Goal: Information Seeking & Learning: Learn about a topic

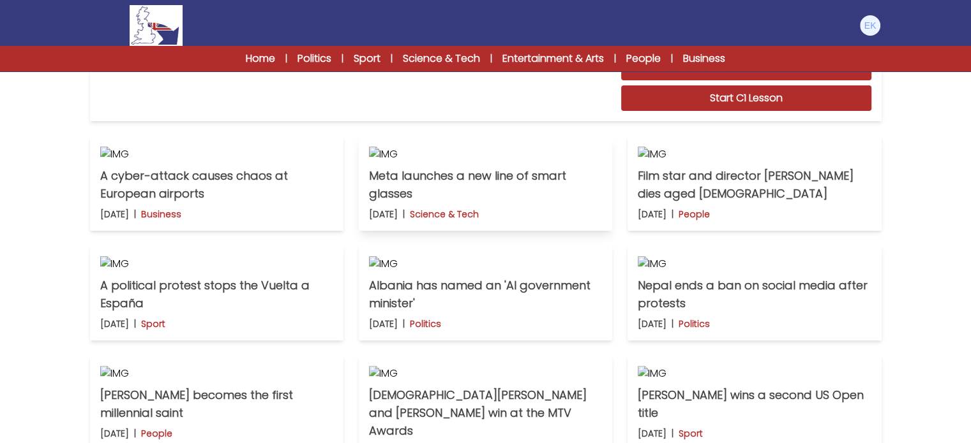
scroll to position [319, 0]
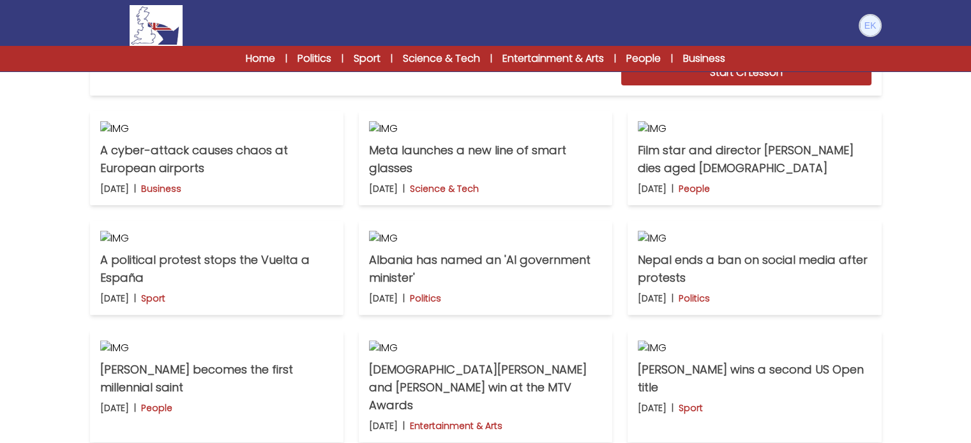
click at [872, 22] on img at bounding box center [870, 25] width 20 height 20
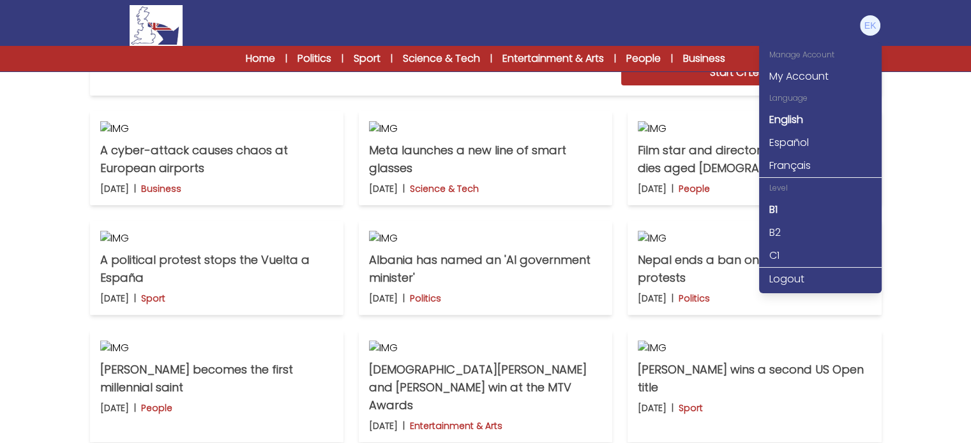
click at [927, 280] on div "Latest news Practice exams Exam Centre Latest news Exam Centre Practice exams E…" at bounding box center [485, 97] width 971 height 832
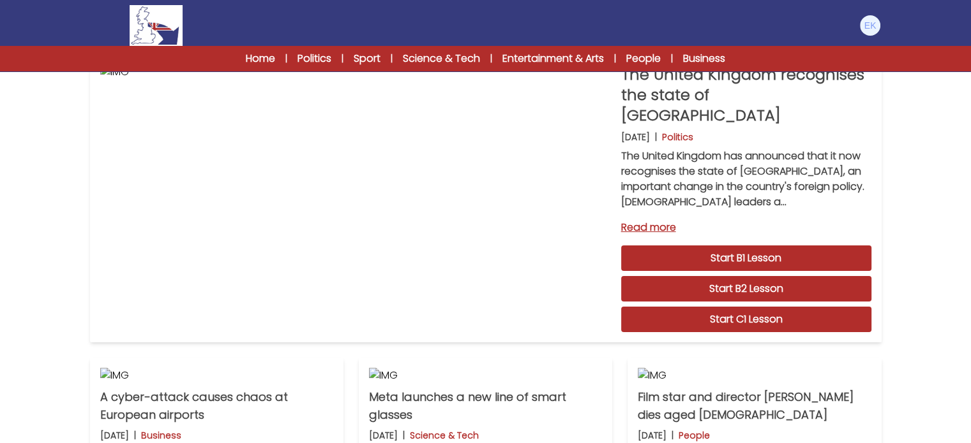
scroll to position [0, 0]
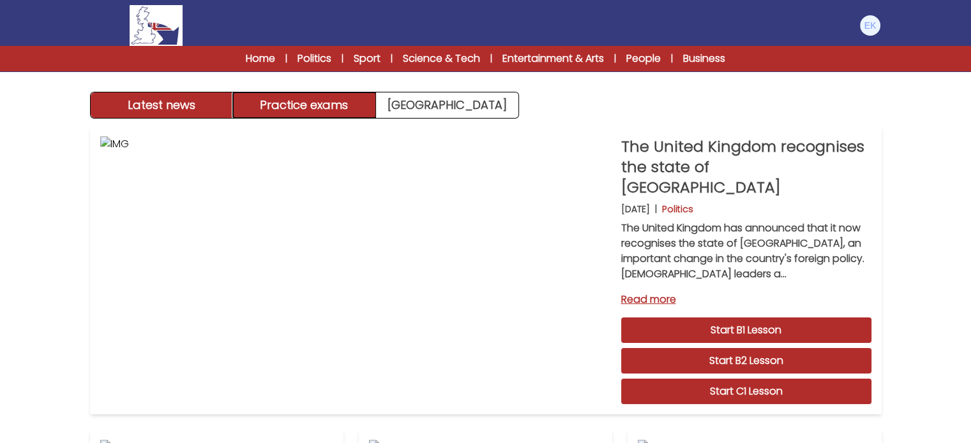
click at [337, 114] on button "Practice exams" at bounding box center [304, 106] width 143 height 26
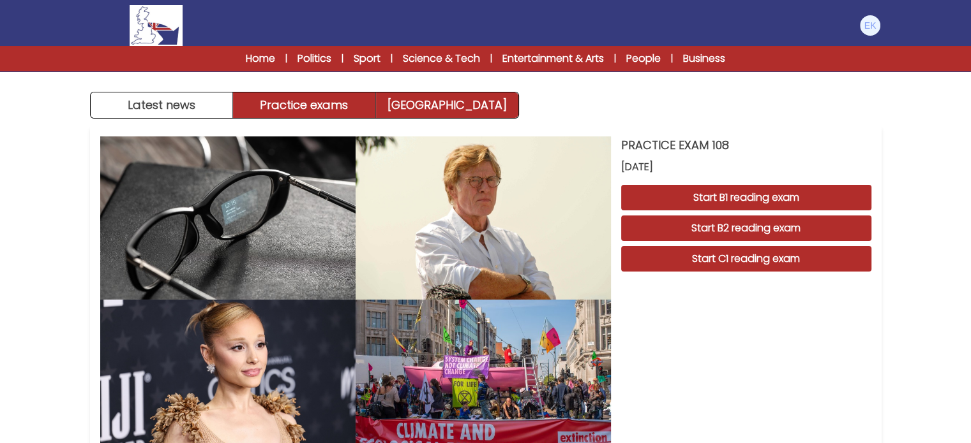
click at [418, 114] on link "Exam Centre" at bounding box center [447, 106] width 142 height 26
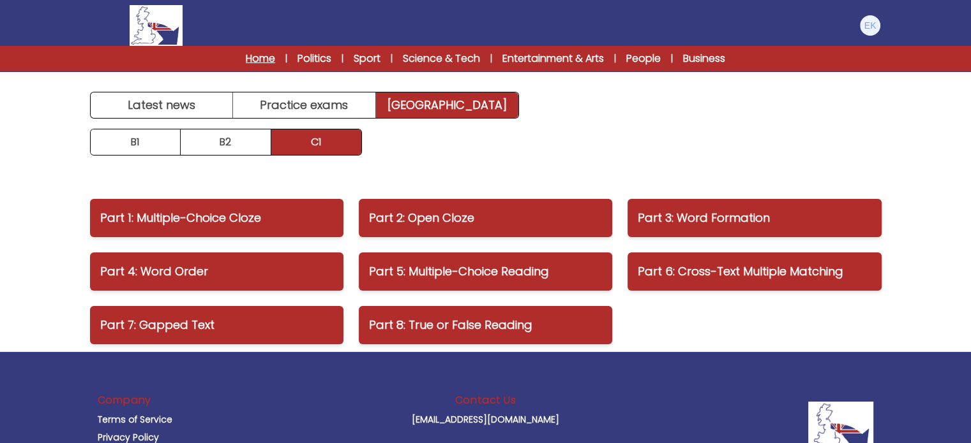
click at [257, 64] on link "Home" at bounding box center [260, 58] width 29 height 15
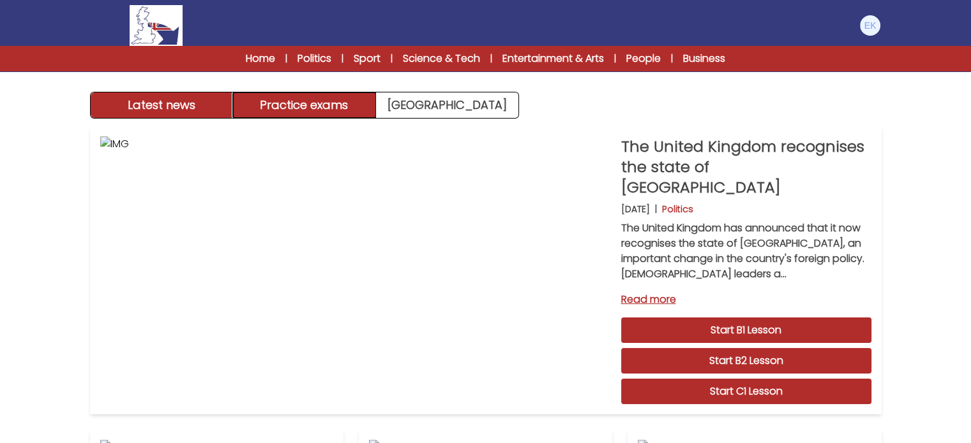
click at [341, 106] on button "Practice exams" at bounding box center [304, 106] width 143 height 26
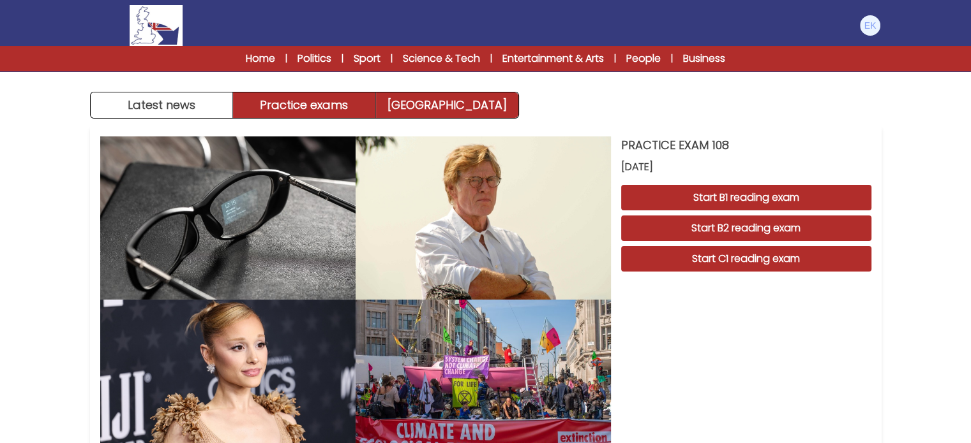
click at [425, 102] on link "[GEOGRAPHIC_DATA]" at bounding box center [447, 106] width 142 height 26
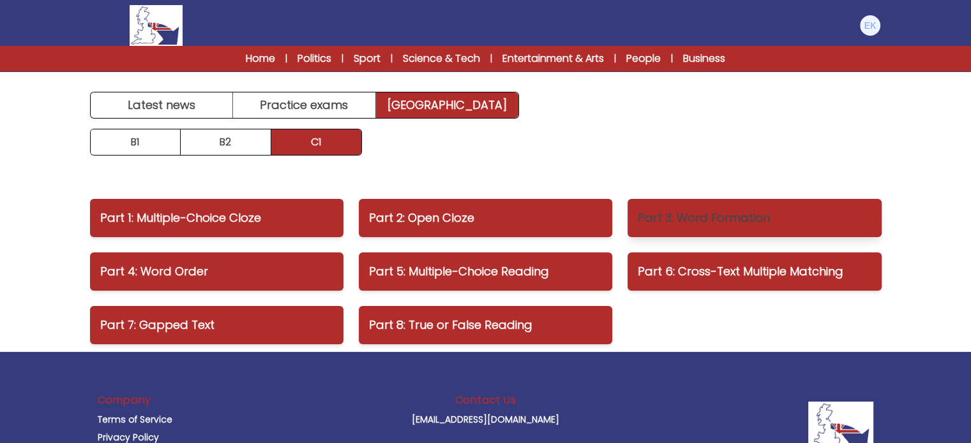
click at [722, 221] on p "Part 3: Word Formation" at bounding box center [753, 218] width 233 height 18
click at [392, 56] on div "Home | Politics | Sport | Science & Tech | Entertainment & Arts | People | Busi…" at bounding box center [486, 58] width 572 height 15
click at [414, 67] on div "Home | Politics | Sport | Science & Tech | Entertainment & Arts | People | Busi…" at bounding box center [485, 59] width 971 height 26
click at [417, 60] on link "Science & Tech" at bounding box center [441, 58] width 77 height 15
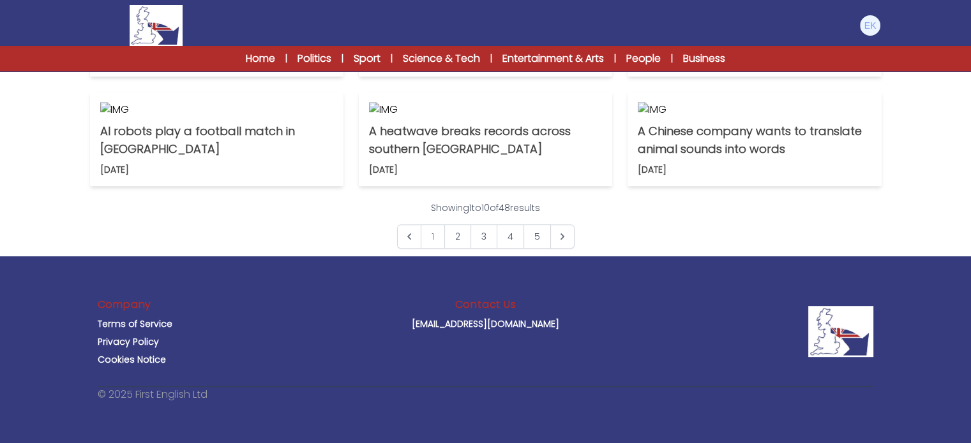
scroll to position [1052, 0]
click at [429, 153] on p "A heatwave breaks records across southern [GEOGRAPHIC_DATA]" at bounding box center [485, 141] width 233 height 36
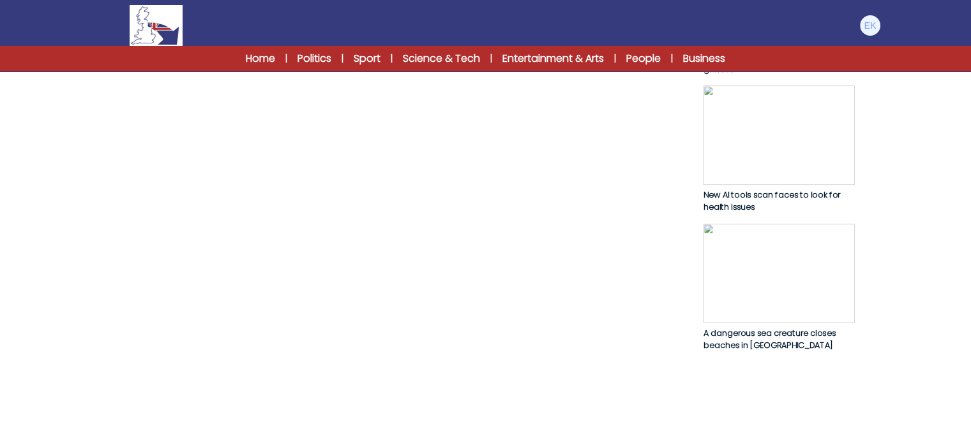
scroll to position [893, 0]
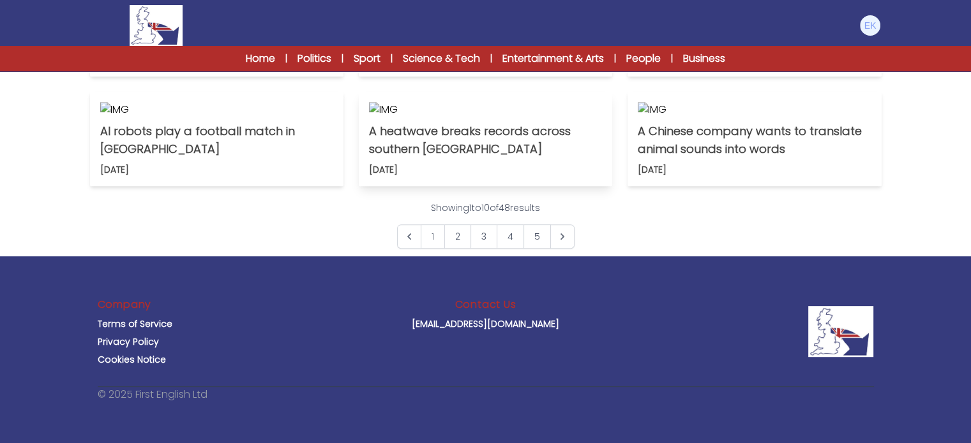
scroll to position [925, 0]
click at [561, 243] on icon "Next &raquo;" at bounding box center [562, 236] width 13 height 13
